Goal: Information Seeking & Learning: Learn about a topic

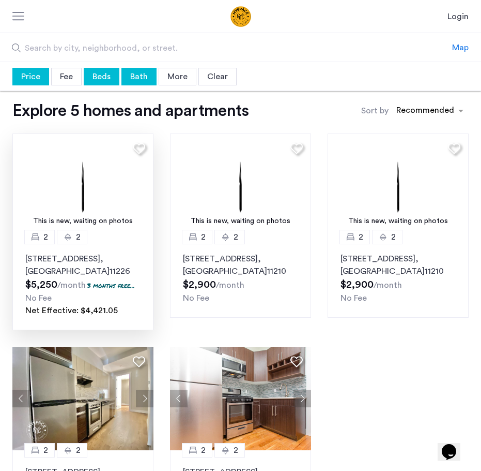
click at [111, 201] on img at bounding box center [82, 184] width 141 height 103
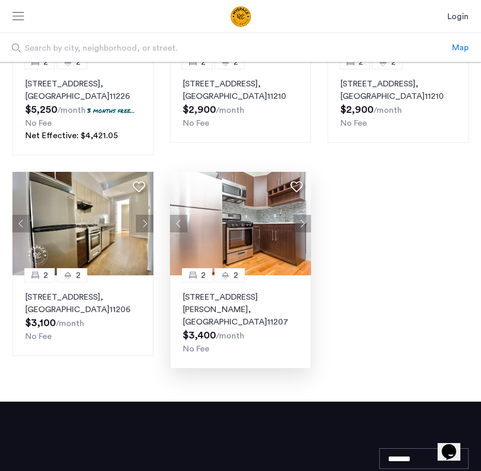
scroll to position [207, 0]
